Goal: Information Seeking & Learning: Learn about a topic

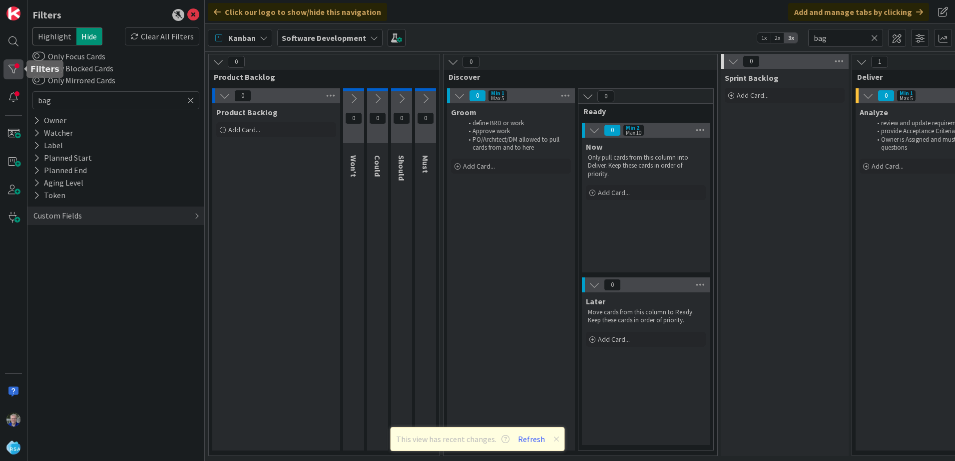
click at [4, 67] on div at bounding box center [13, 69] width 20 height 20
click at [11, 66] on div at bounding box center [13, 69] width 20 height 20
click at [189, 99] on icon at bounding box center [190, 100] width 7 height 9
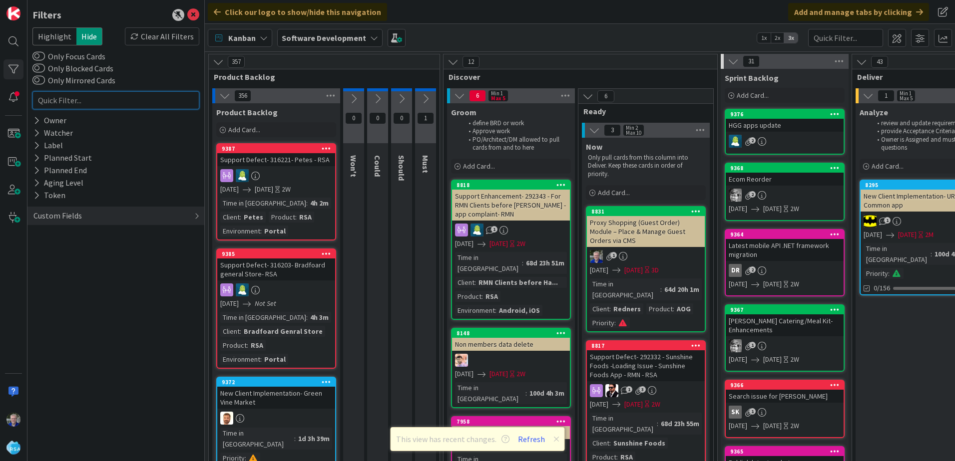
click at [111, 103] on input "text" at bounding box center [115, 100] width 167 height 18
type input "tax"
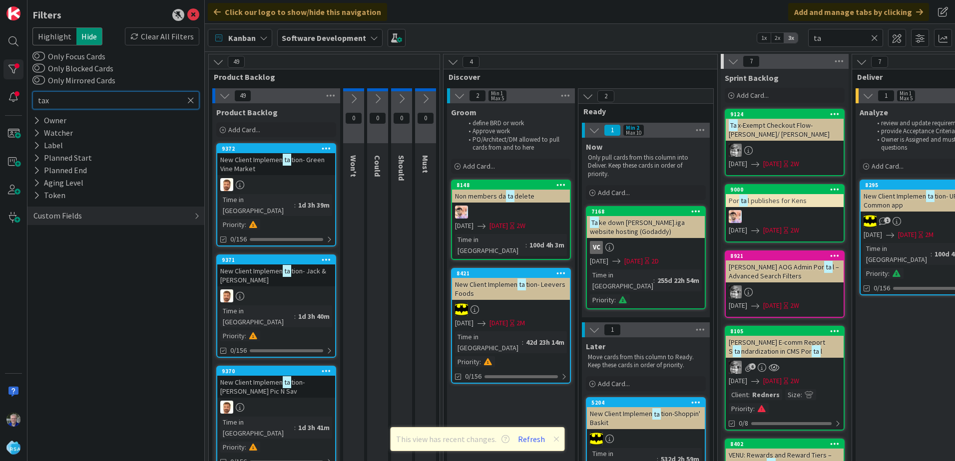
type input "tax"
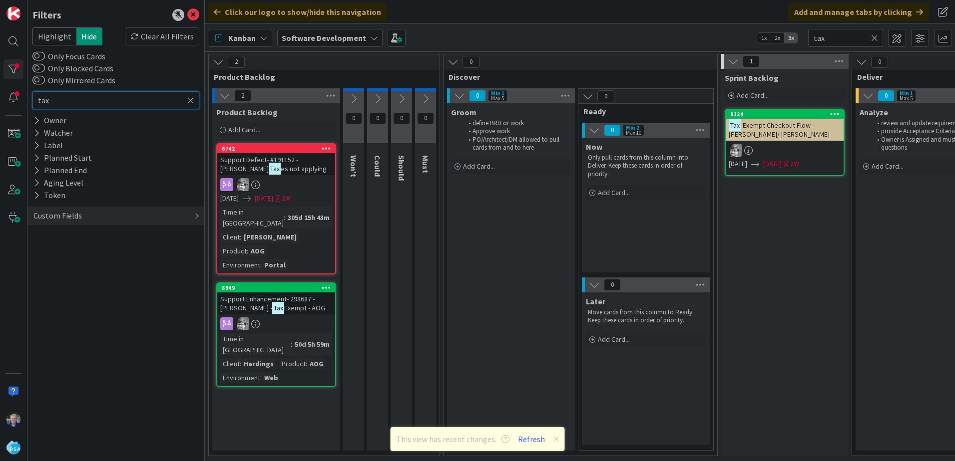
type input "tax"
click at [284, 304] on span "Exempt - AOG" at bounding box center [304, 308] width 41 height 9
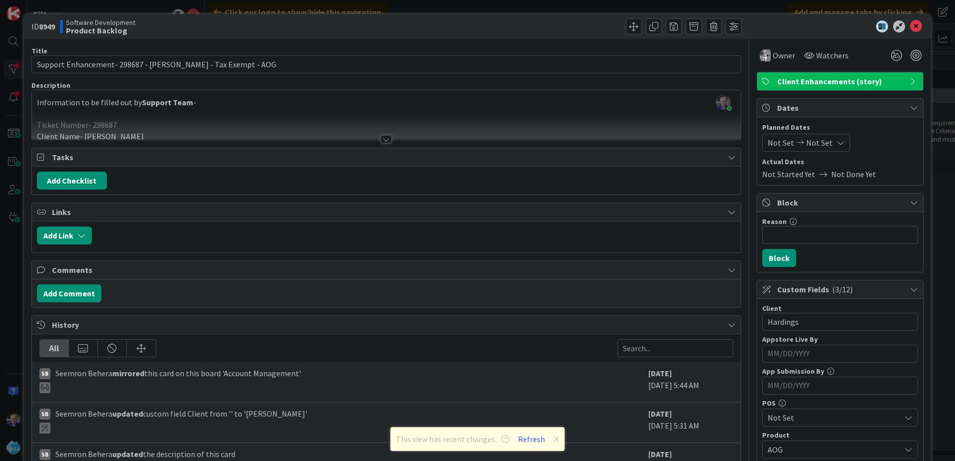
click at [382, 137] on div at bounding box center [386, 139] width 11 height 8
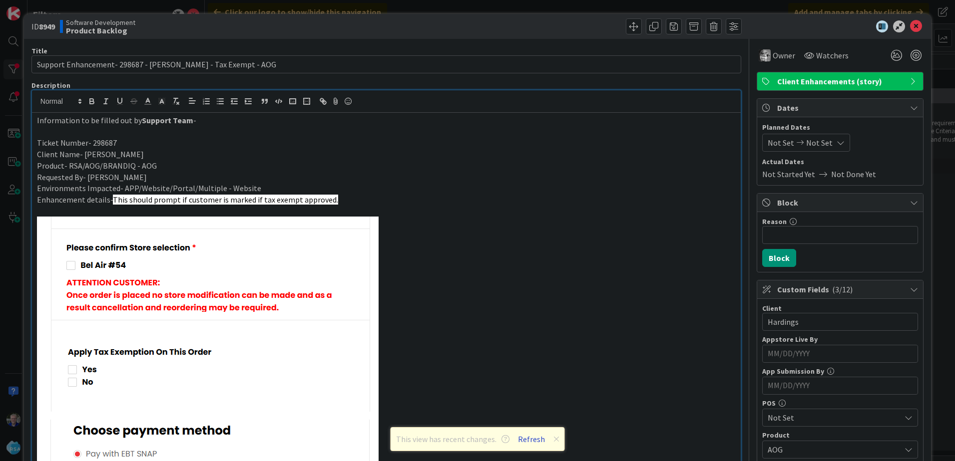
click at [529, 438] on button "Refresh" at bounding box center [531, 439] width 34 height 13
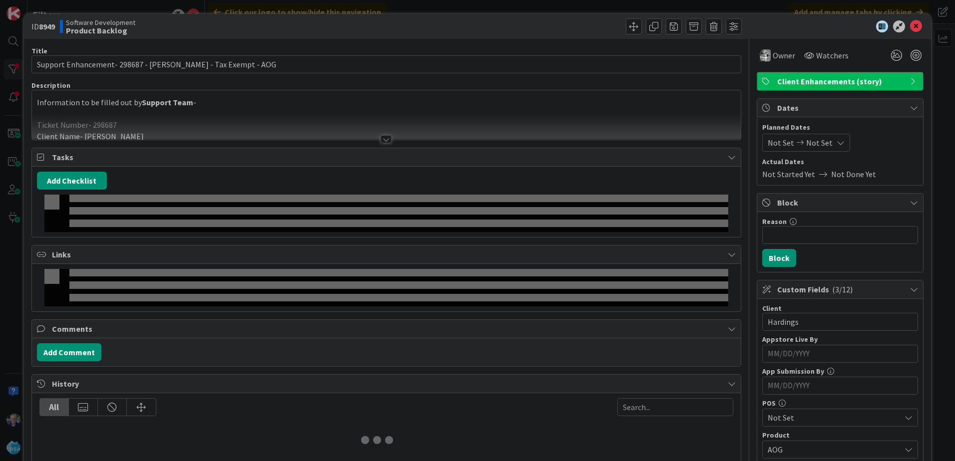
type input "tax"
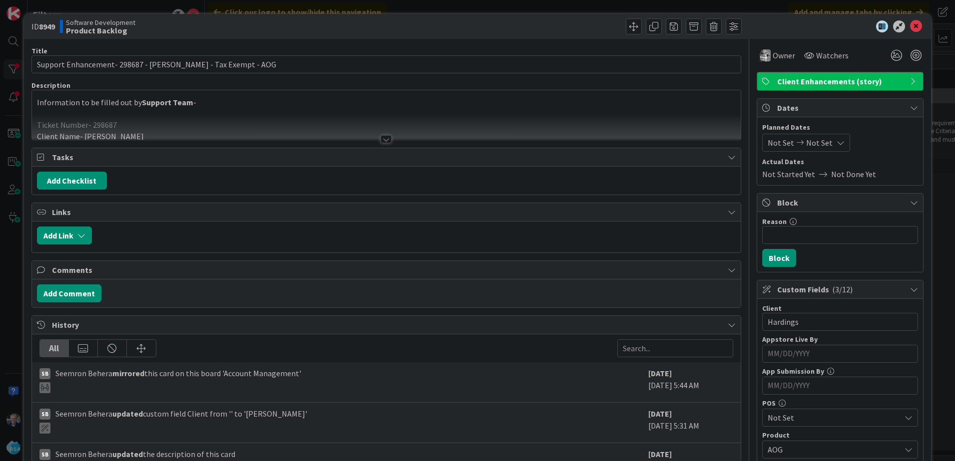
click at [384, 136] on div at bounding box center [386, 139] width 11 height 8
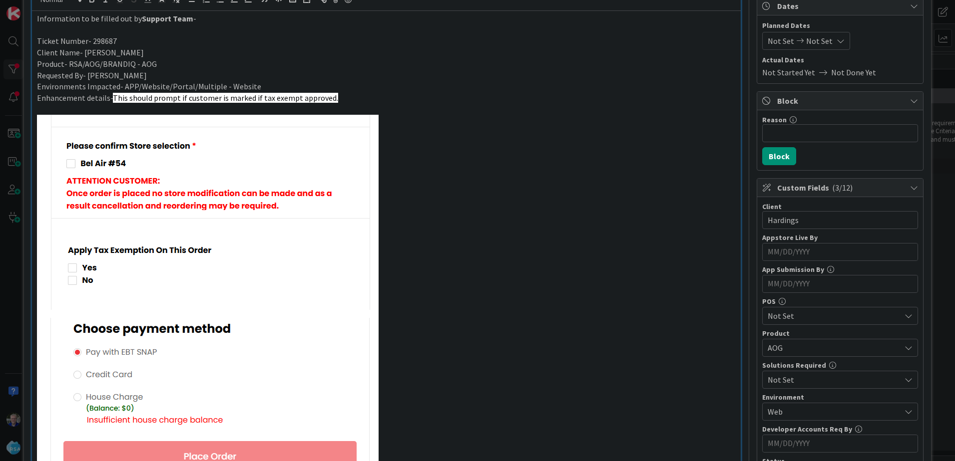
scroll to position [100, 0]
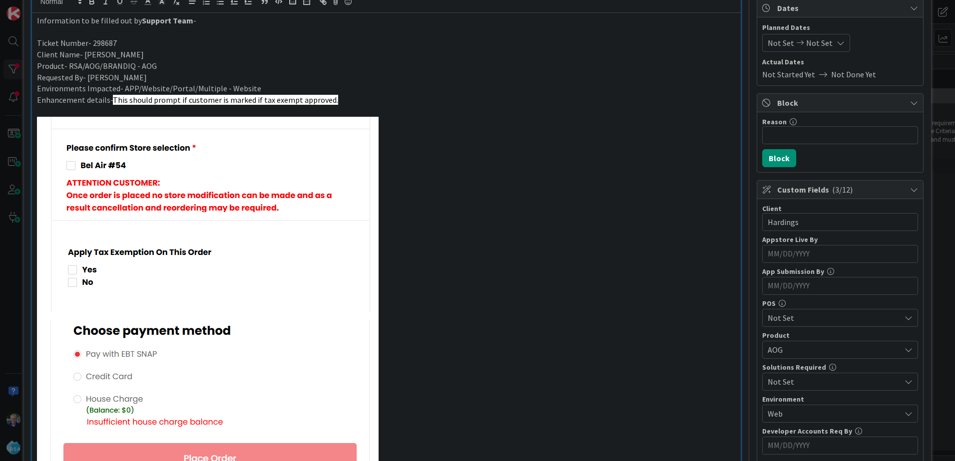
click at [41, 122] on img at bounding box center [208, 308] width 342 height 382
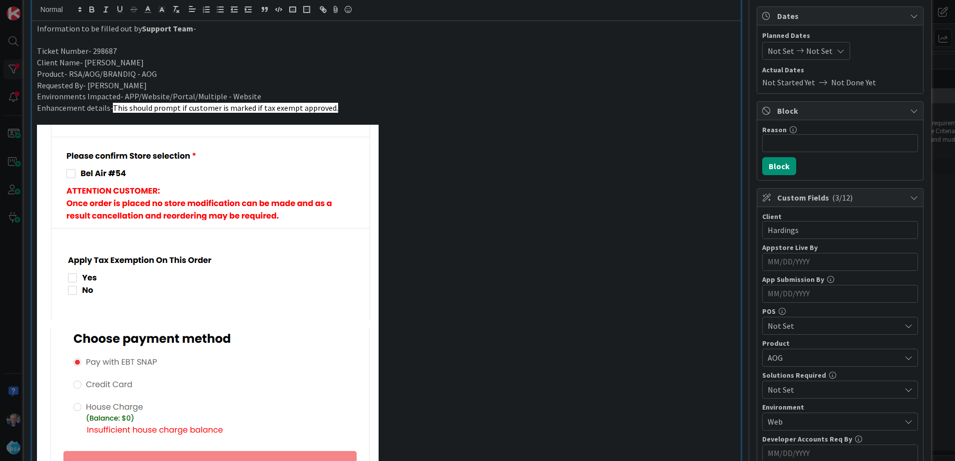
scroll to position [0, 0]
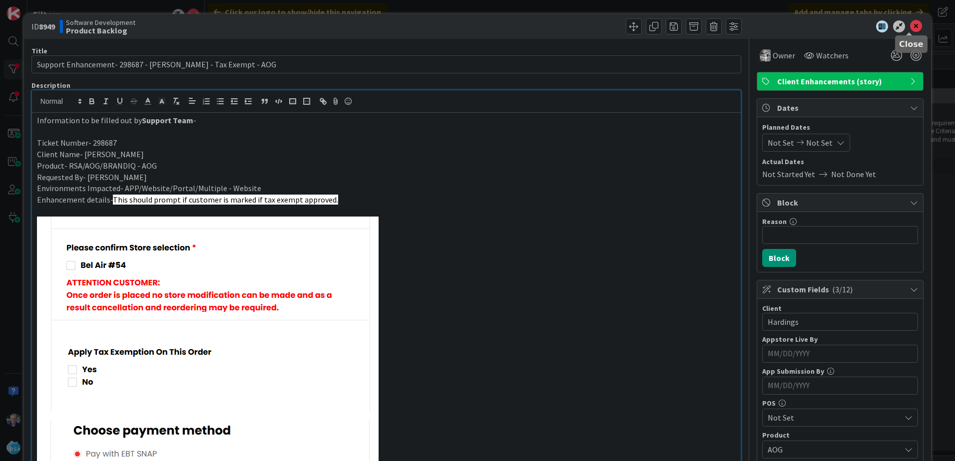
click at [910, 27] on icon at bounding box center [916, 26] width 12 height 12
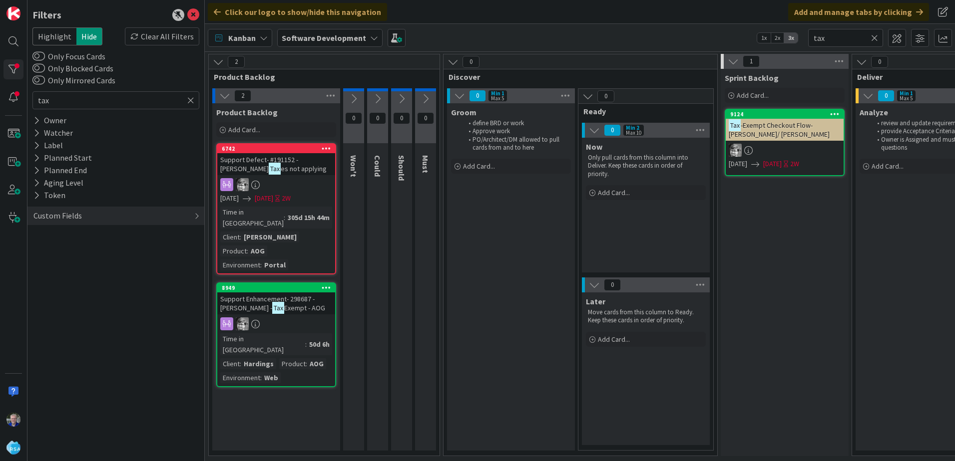
click at [774, 120] on div "Tax -Exempt Checkout Flow- Redner's/ Cloninger" at bounding box center [785, 130] width 118 height 22
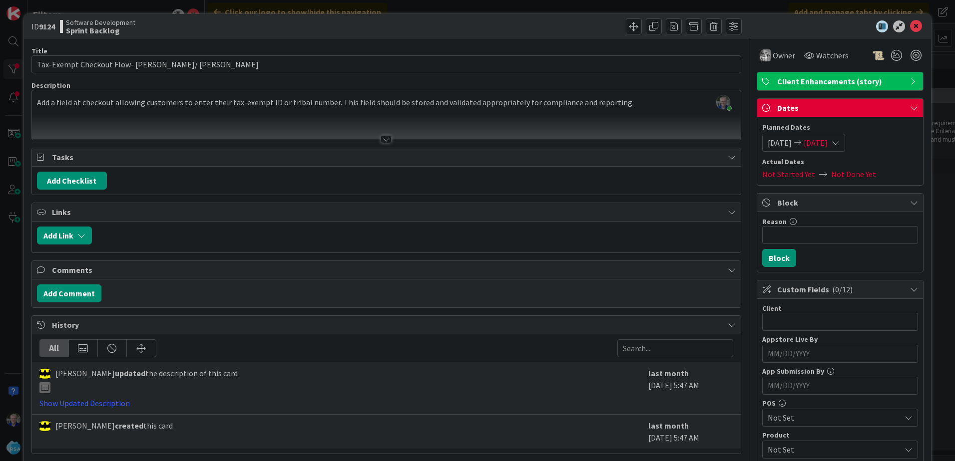
click at [384, 135] on div at bounding box center [386, 126] width 709 height 25
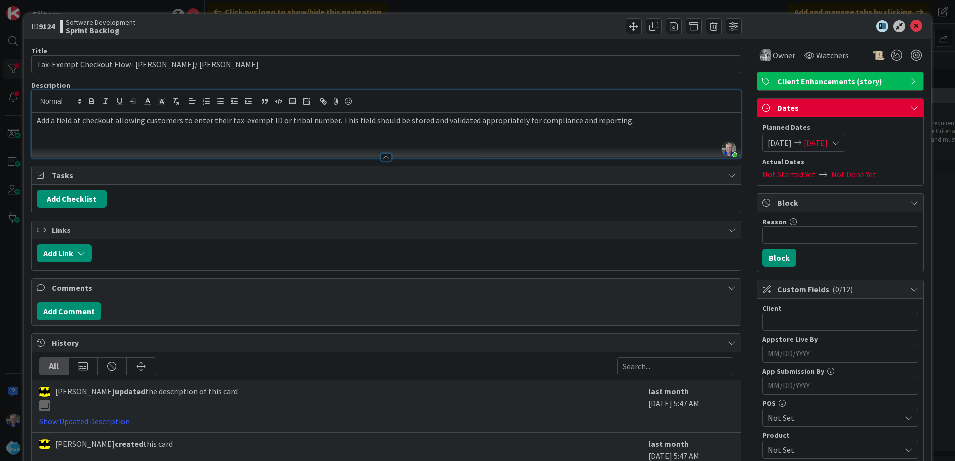
click at [294, 136] on div "Add a field at checkout allowing customers to enter their tax-exempt ID or trib…" at bounding box center [386, 135] width 709 height 45
click at [298, 138] on div "Add a field at checkout allowing customers to enter their tax-exempt ID or trib…" at bounding box center [386, 135] width 709 height 45
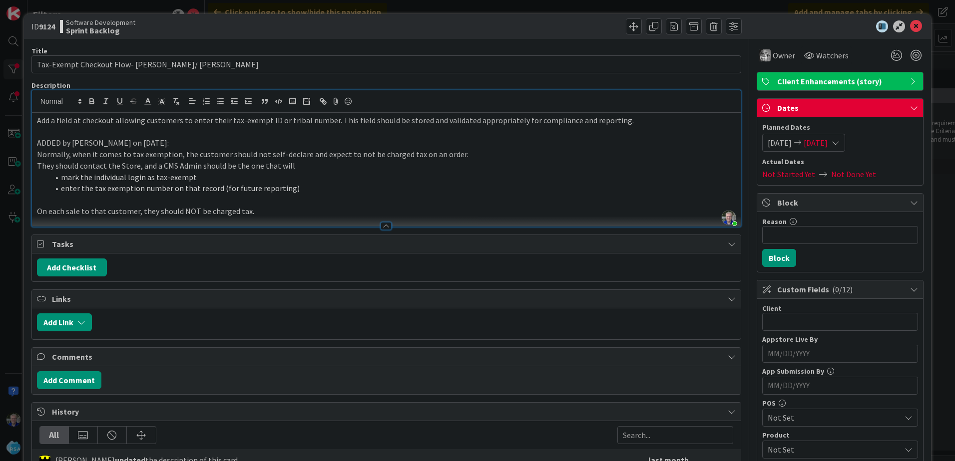
click at [251, 212] on p "On each sale to that customer, they should NOT be charged tax." at bounding box center [386, 211] width 699 height 11
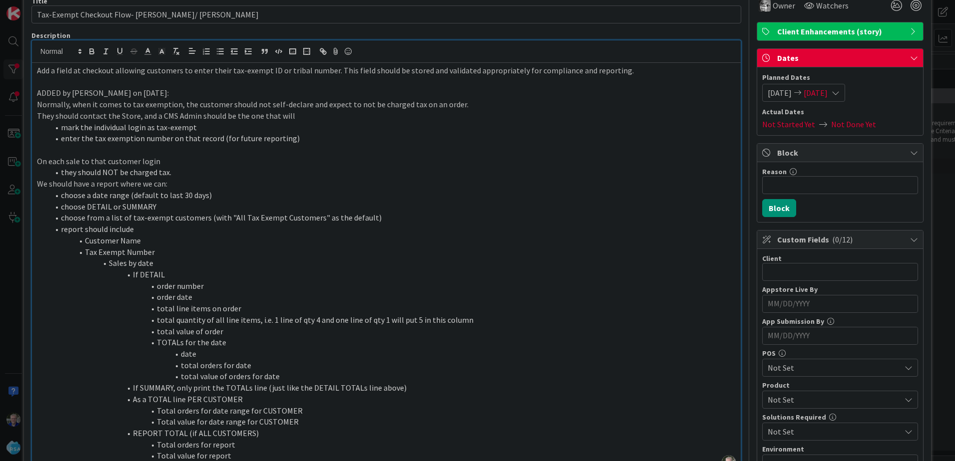
scroll to position [61, 0]
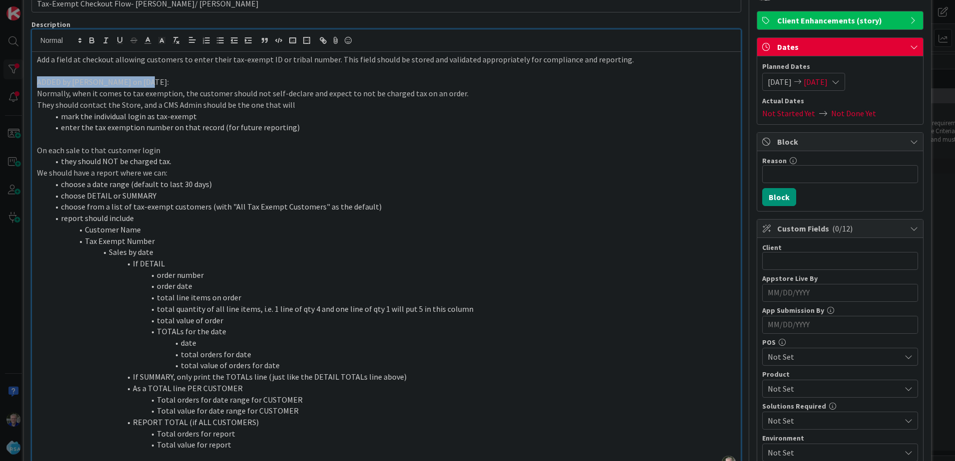
drag, startPoint x: 36, startPoint y: 79, endPoint x: 144, endPoint y: 83, distance: 107.9
click at [144, 83] on p "ADDED by Rand on Oct 1, 2025:" at bounding box center [386, 81] width 699 height 11
click at [91, 39] on icon "button" at bounding box center [91, 40] width 9 height 9
click at [80, 37] on icon at bounding box center [79, 40] width 9 height 9
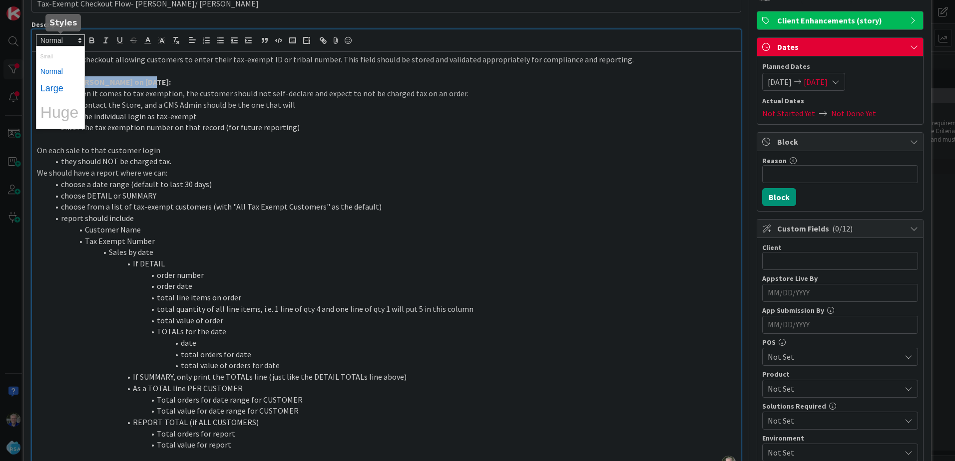
click at [57, 85] on span at bounding box center [60, 88] width 40 height 18
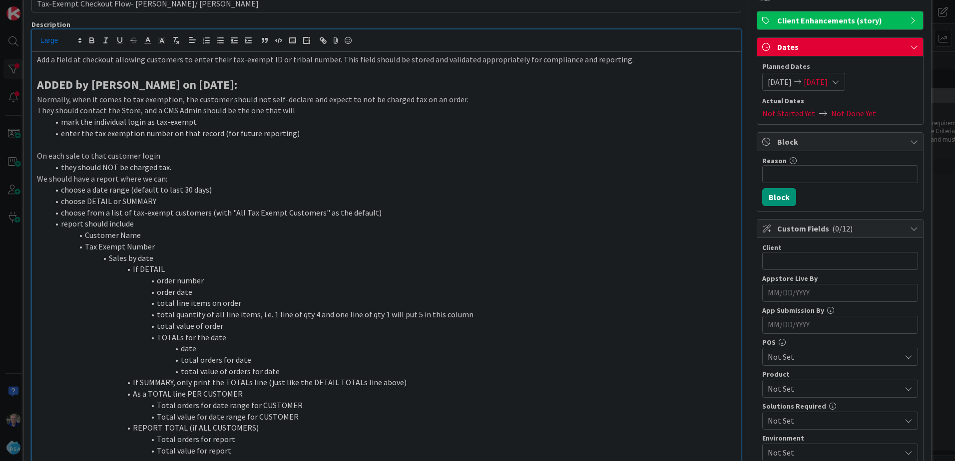
click at [164, 129] on li "enter the tax exemption number on that record (for future reporting)" at bounding box center [392, 133] width 687 height 11
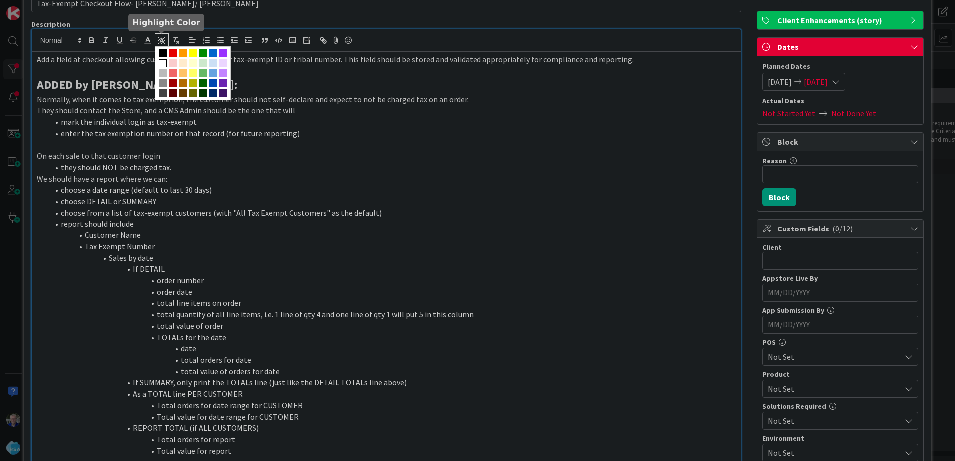
click at [161, 41] on line at bounding box center [161, 41] width 2 height 0
click at [285, 83] on p "ADDED by Rand on Oct 1, 2025:" at bounding box center [386, 84] width 699 height 17
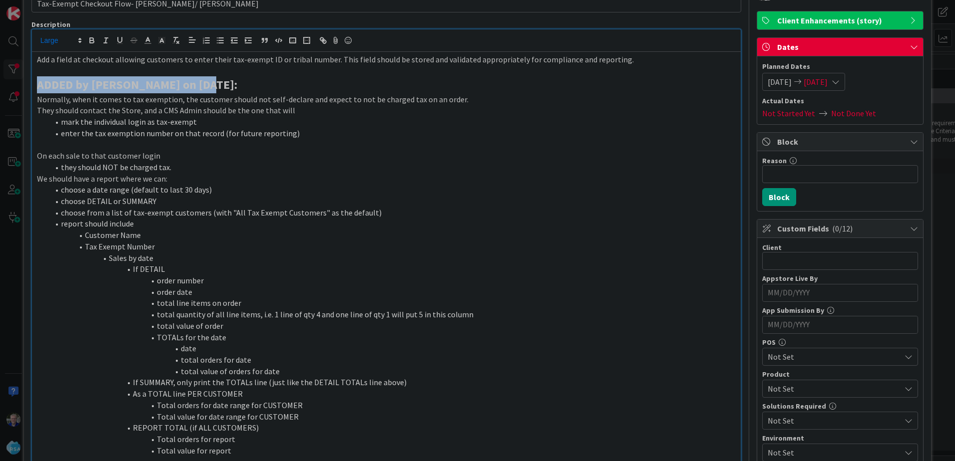
drag, startPoint x: 223, startPoint y: 86, endPoint x: 38, endPoint y: 83, distance: 184.8
click at [38, 83] on p "ADDED by Rand on Oct 1, 2025:" at bounding box center [386, 84] width 699 height 17
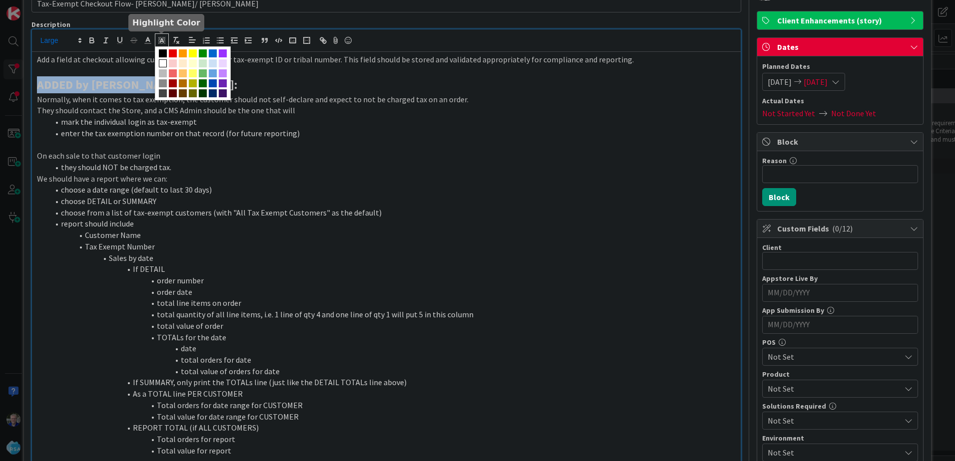
click at [160, 40] on icon at bounding box center [161, 40] width 9 height 9
click at [192, 53] on span at bounding box center [193, 53] width 8 height 8
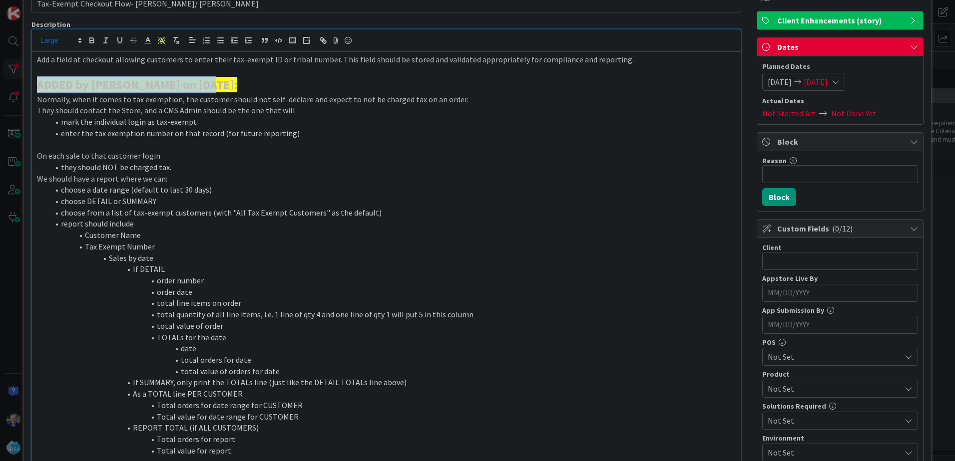
click at [227, 91] on p "ADDED by Rand on Oct 1, 2025:" at bounding box center [386, 84] width 699 height 17
click at [228, 134] on li "enter the tax exemption number on that record (for future reporting)" at bounding box center [392, 133] width 687 height 11
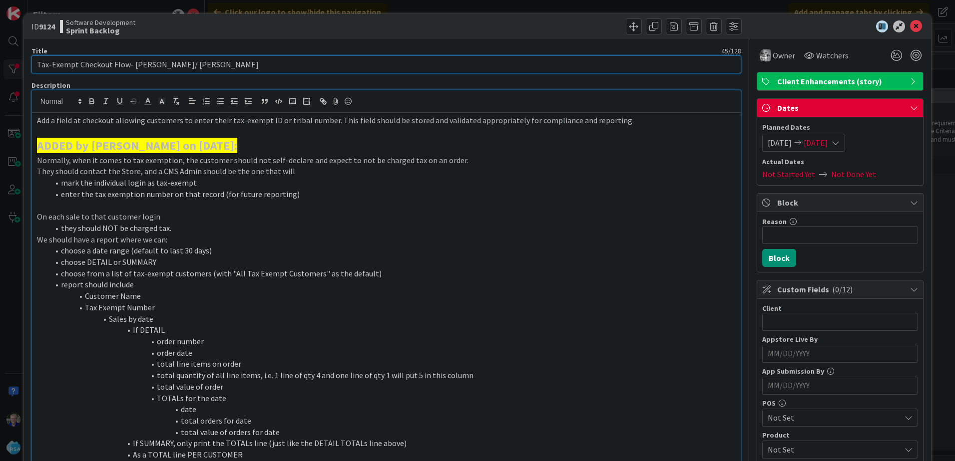
click at [569, 64] on input "Tax-Exempt Checkout Flow- Redner's/ Cloninger" at bounding box center [386, 64] width 710 height 18
click at [910, 23] on icon at bounding box center [916, 26] width 12 height 12
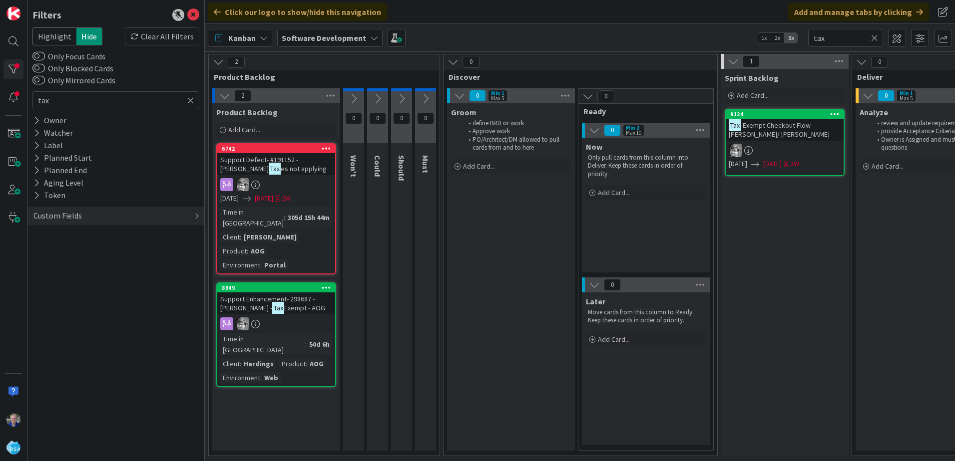
click at [192, 99] on icon at bounding box center [190, 100] width 7 height 9
